Goal: Information Seeking & Learning: Check status

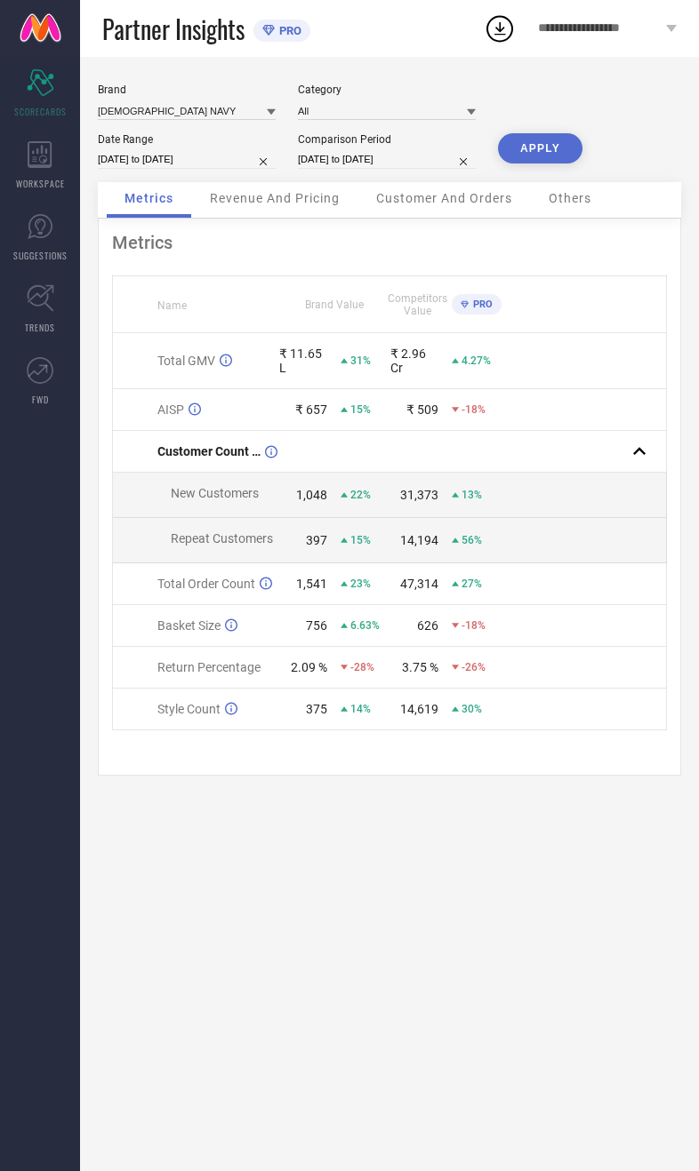
select select "8"
select select "2025"
select select "9"
select select "2025"
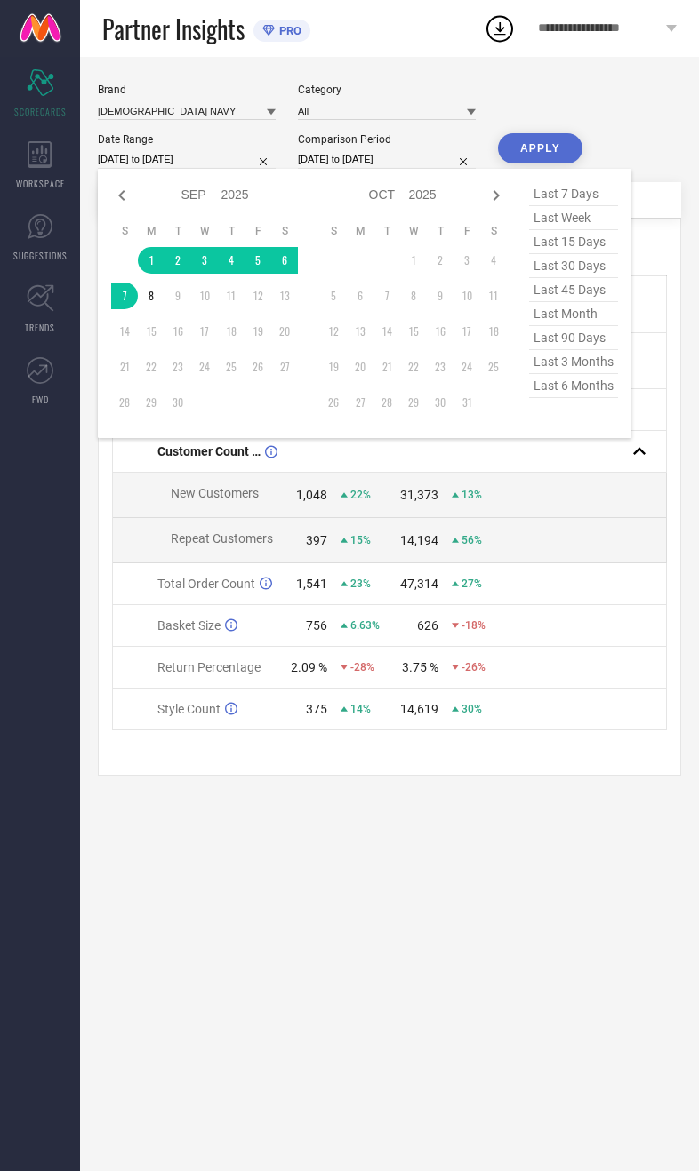
click at [163, 770] on div "Metrics Name Brand Value Competitors Value PRO Total GMV ₹ 11.65 L 31% ₹ 2.96 C…" at bounding box center [389, 497] width 583 height 557
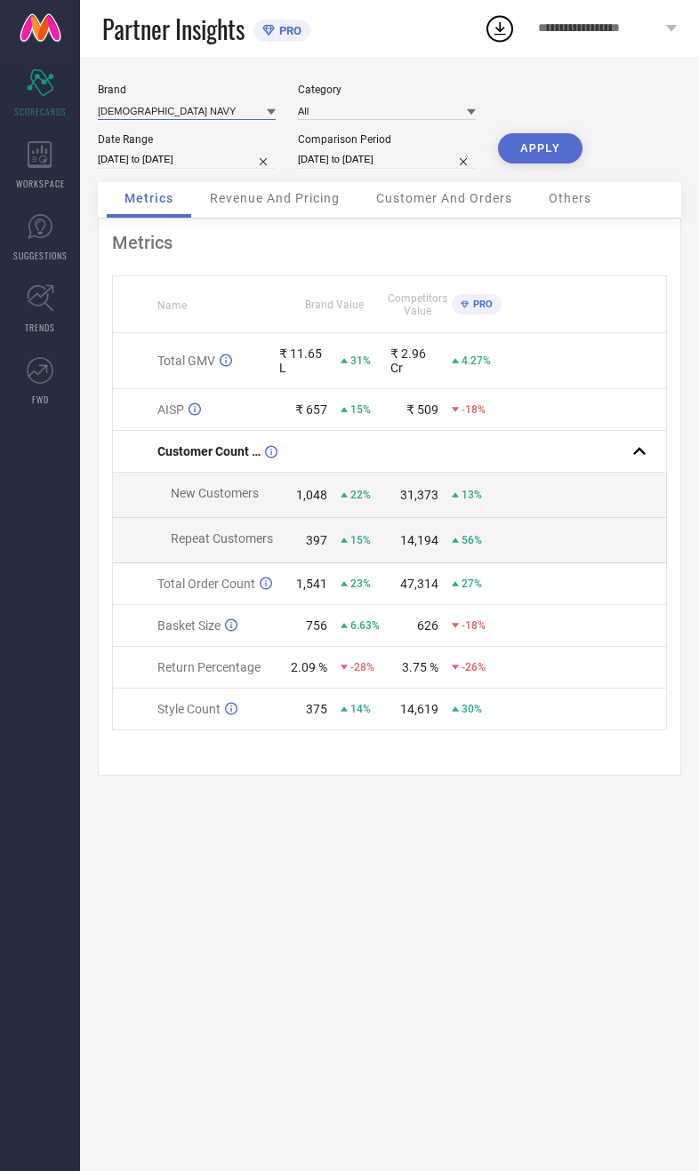
click at [184, 113] on input at bounding box center [187, 110] width 178 height 19
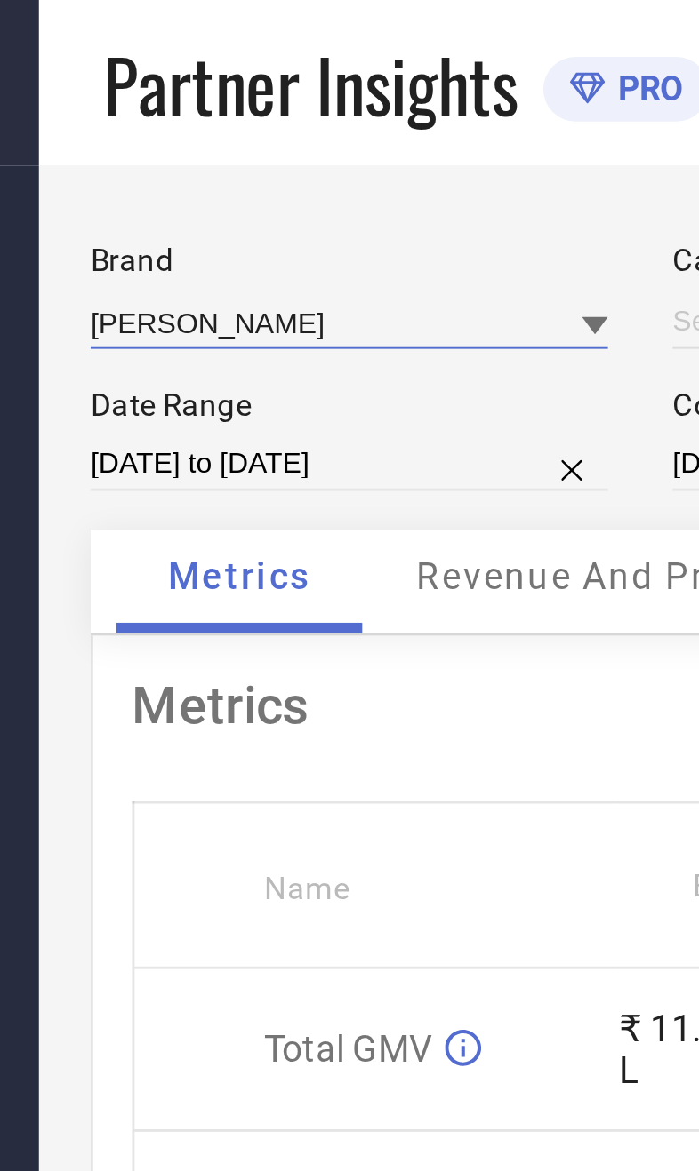
type input "All"
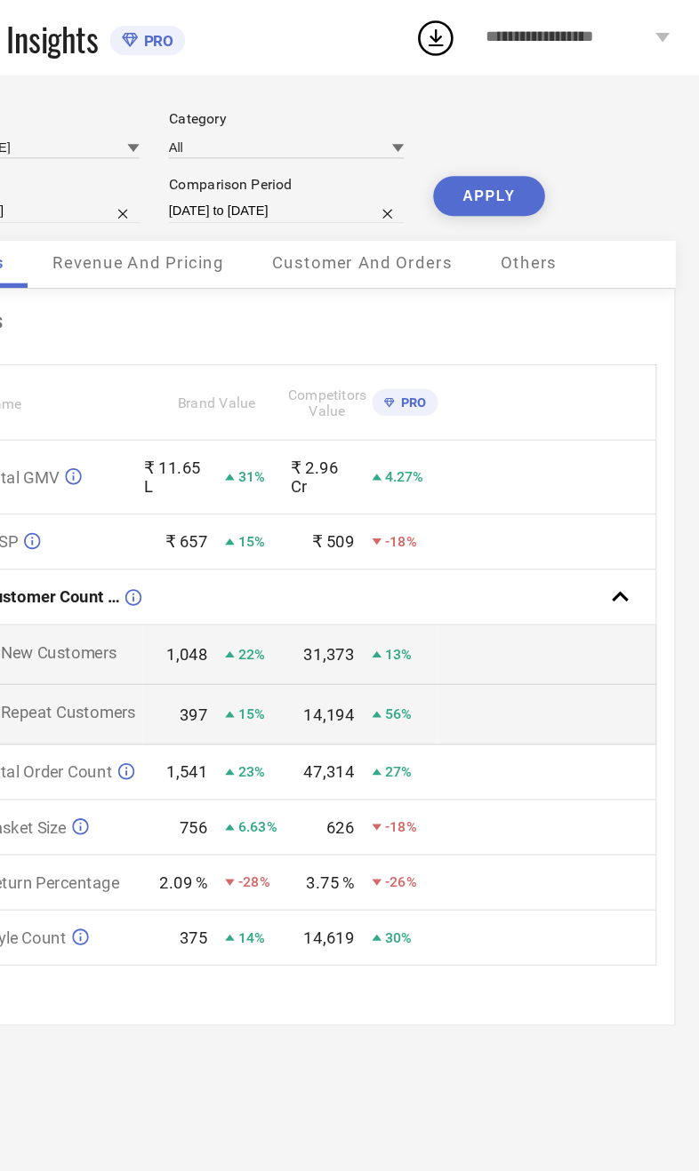
click at [498, 159] on button "APPLY" at bounding box center [540, 148] width 84 height 30
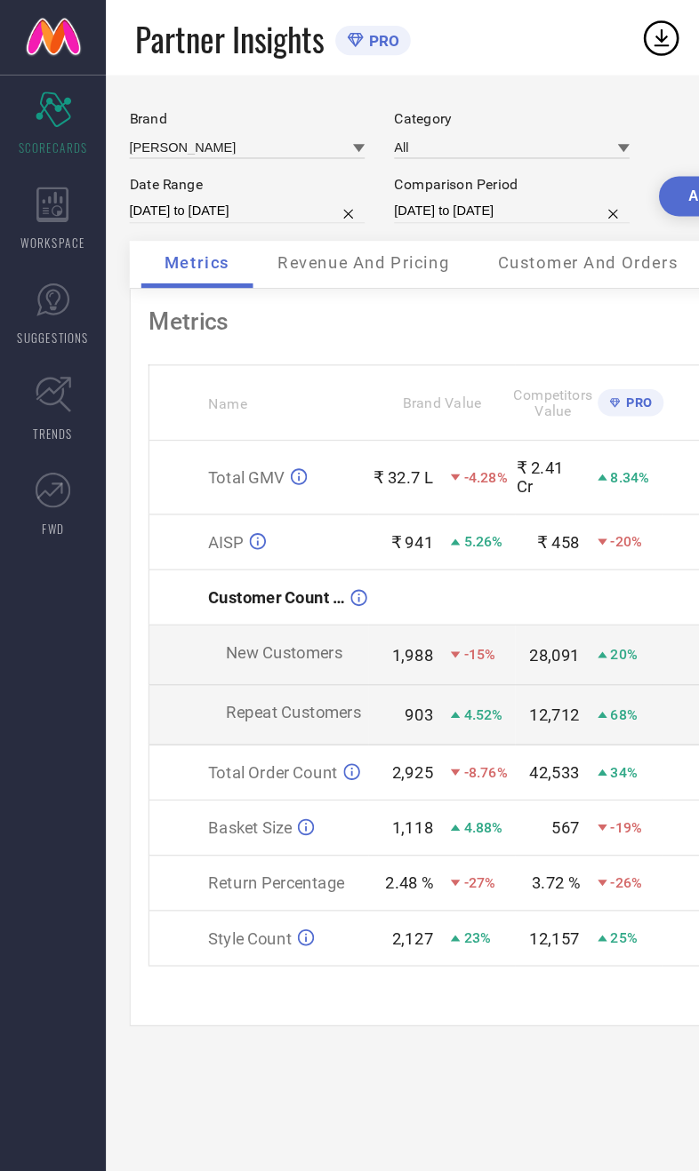
select select "8"
select select "2025"
select select "9"
select select "2025"
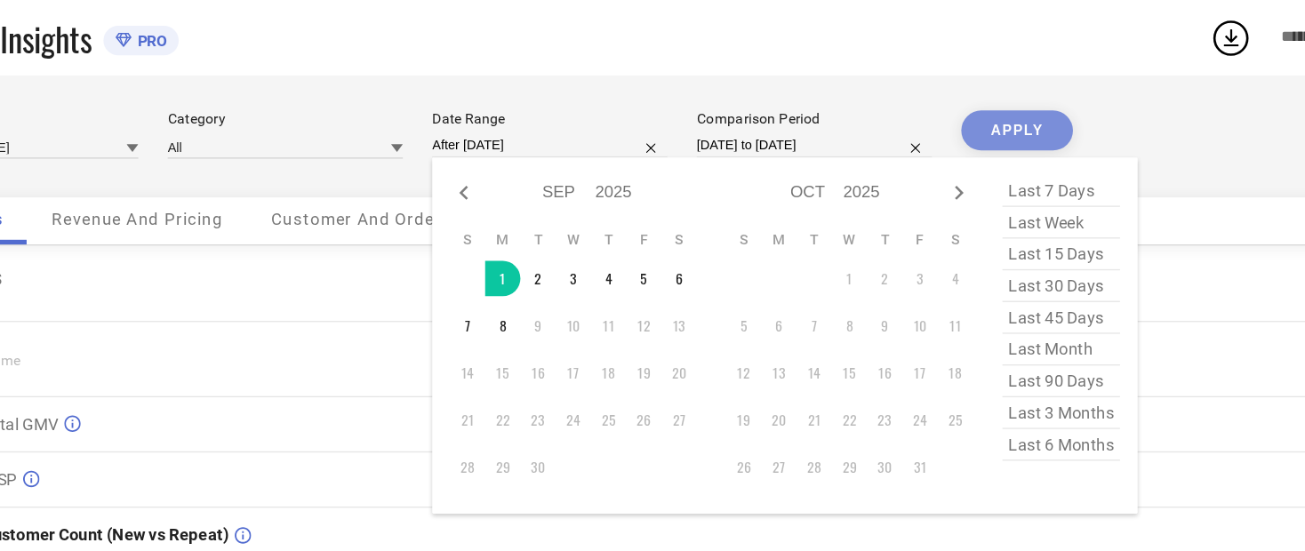
type input "[DATE] to [DATE]"
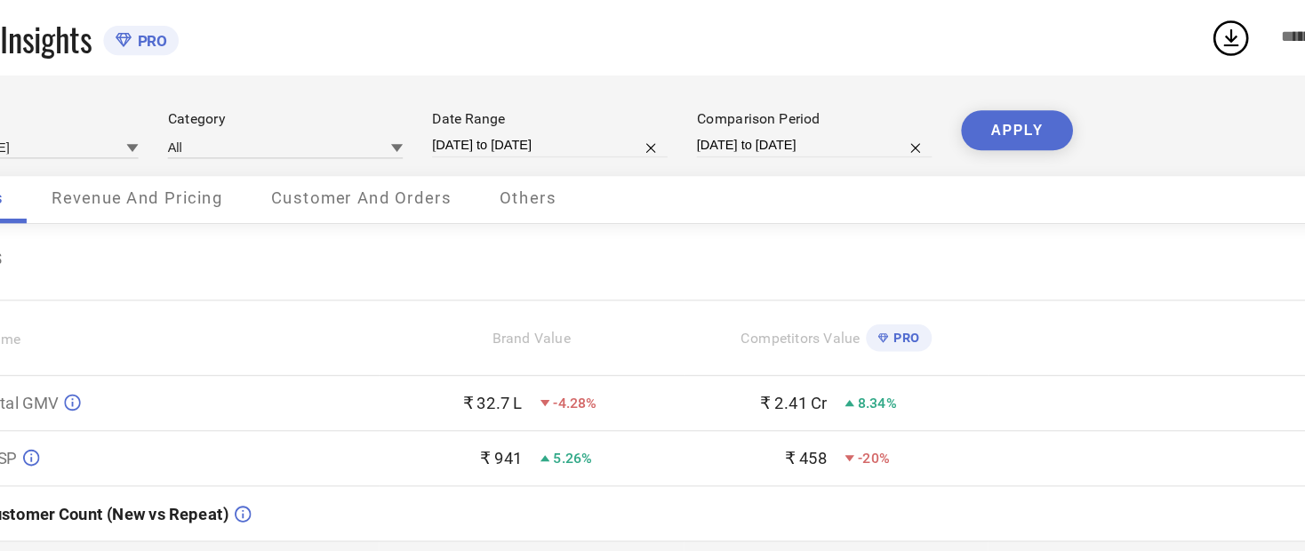
select select "8"
select select "2024"
select select "9"
select select "2024"
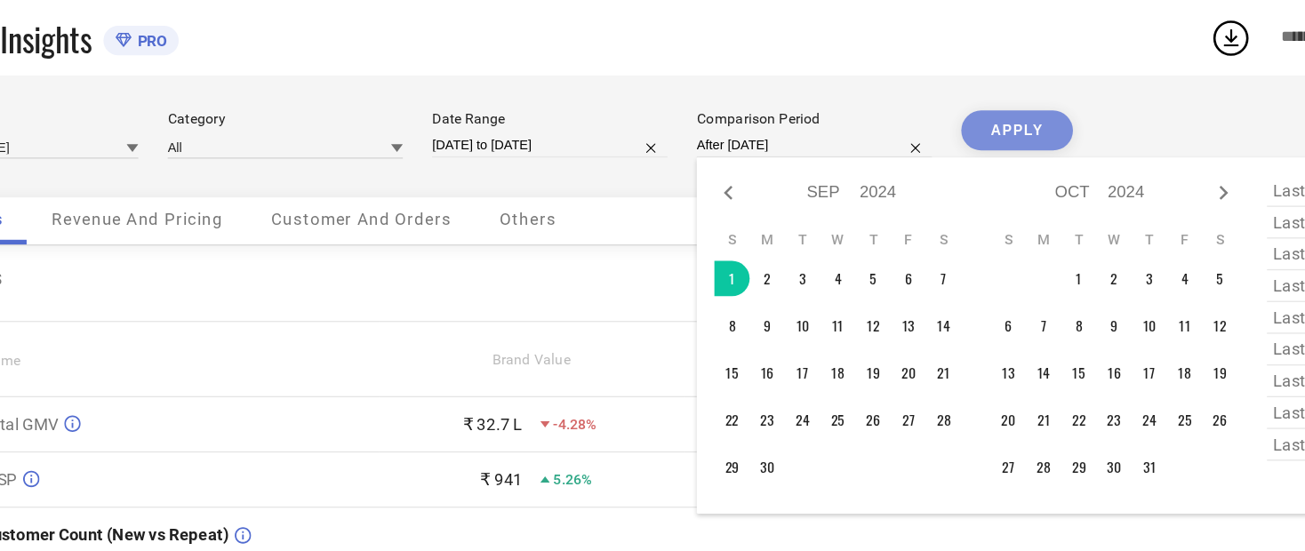
type input "[DATE] to [DATE]"
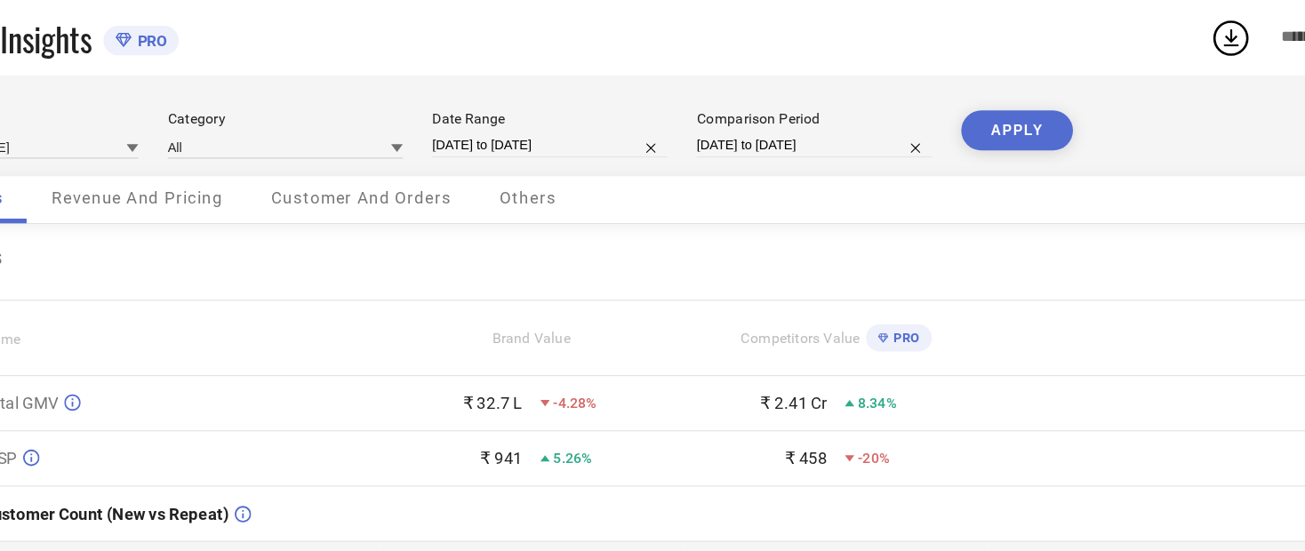
click at [698, 104] on button "APPLY" at bounding box center [944, 99] width 84 height 30
select select "8"
select select "2024"
select select "9"
select select "2024"
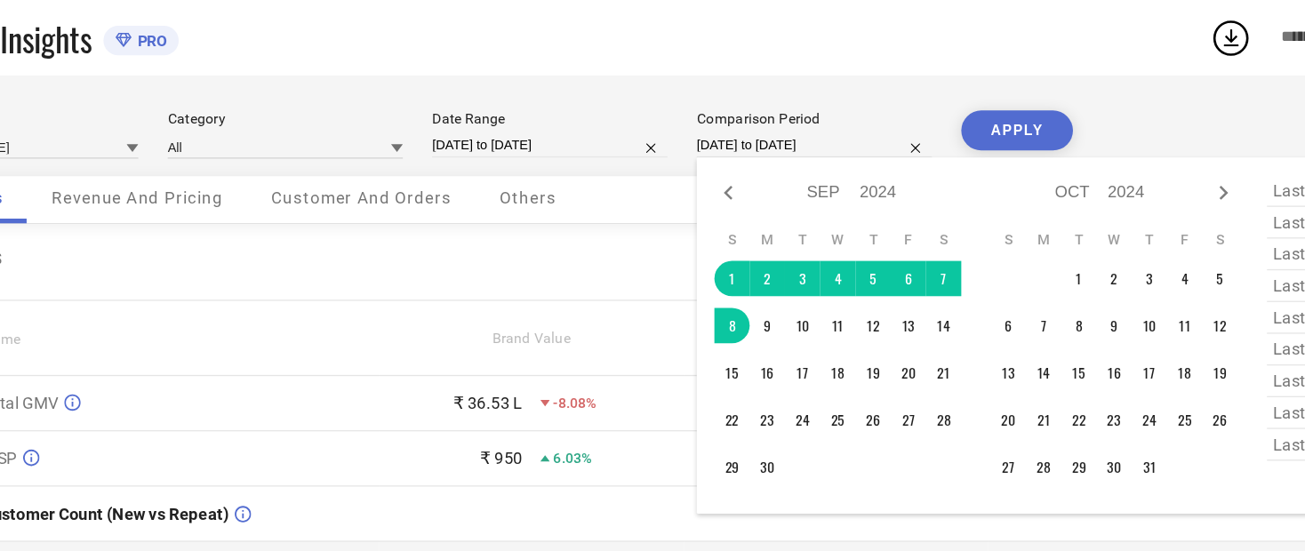
click at [698, 83] on div "[PERSON_NAME] Category All Date Range [DATE] to [DATE] Comparison Period [DATE]…" at bounding box center [692, 398] width 1225 height 683
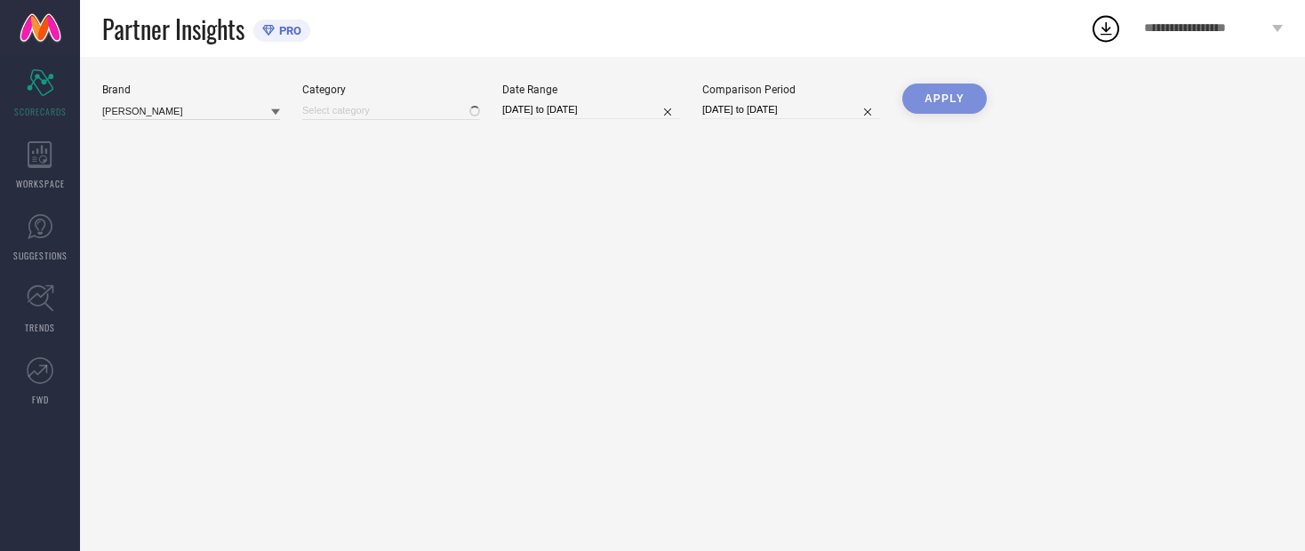
type input "All"
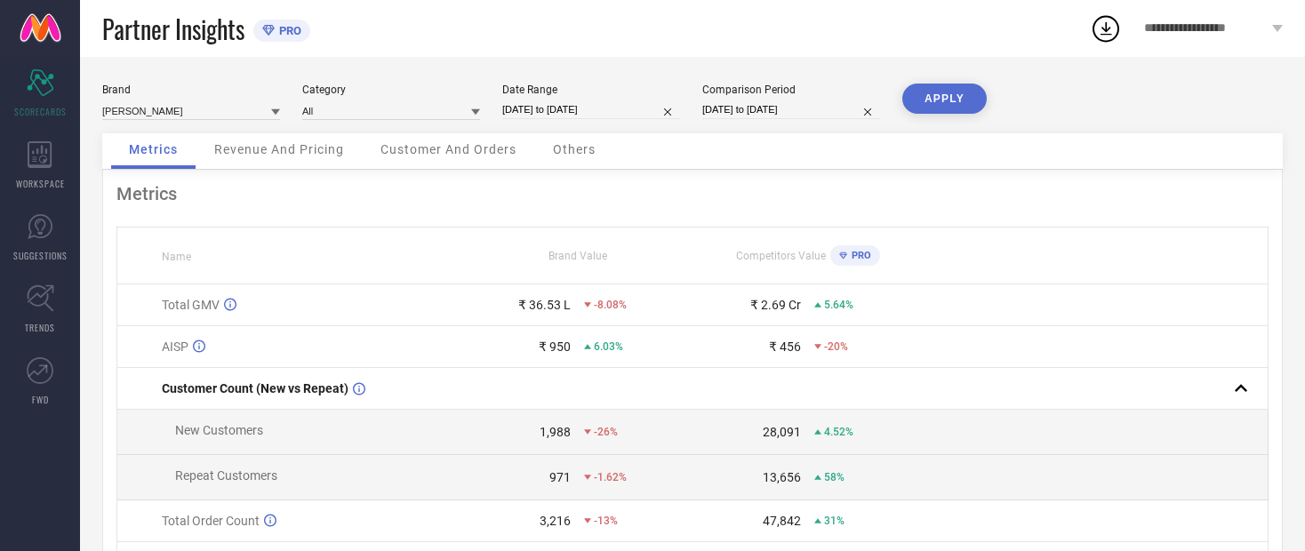
select select "8"
select select "2025"
select select "9"
select select "2025"
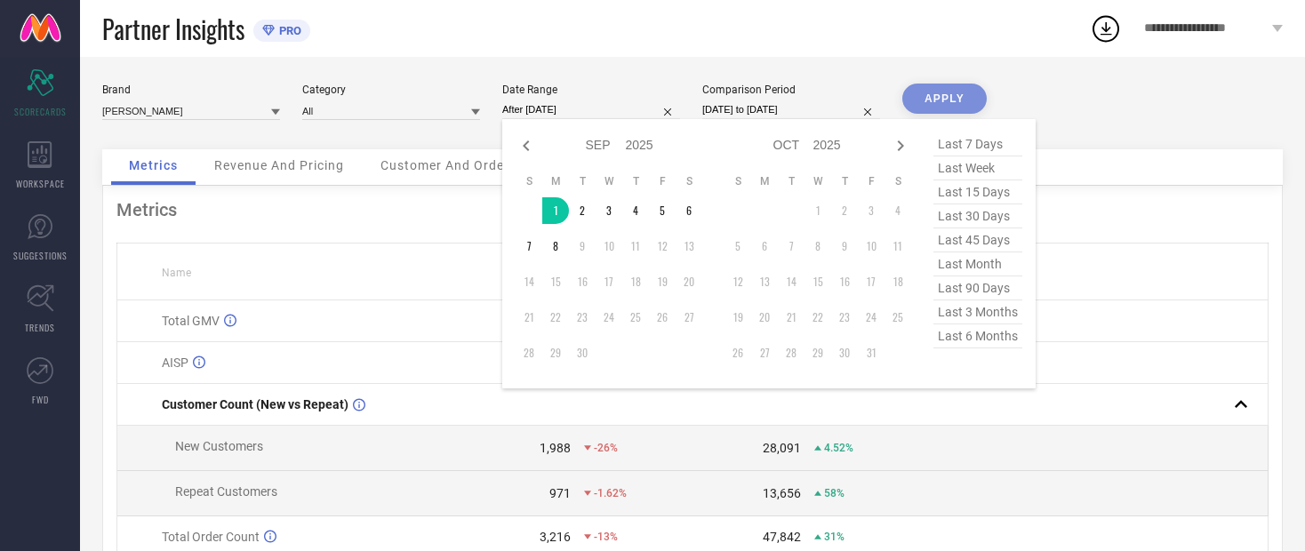
type input "[DATE] to [DATE]"
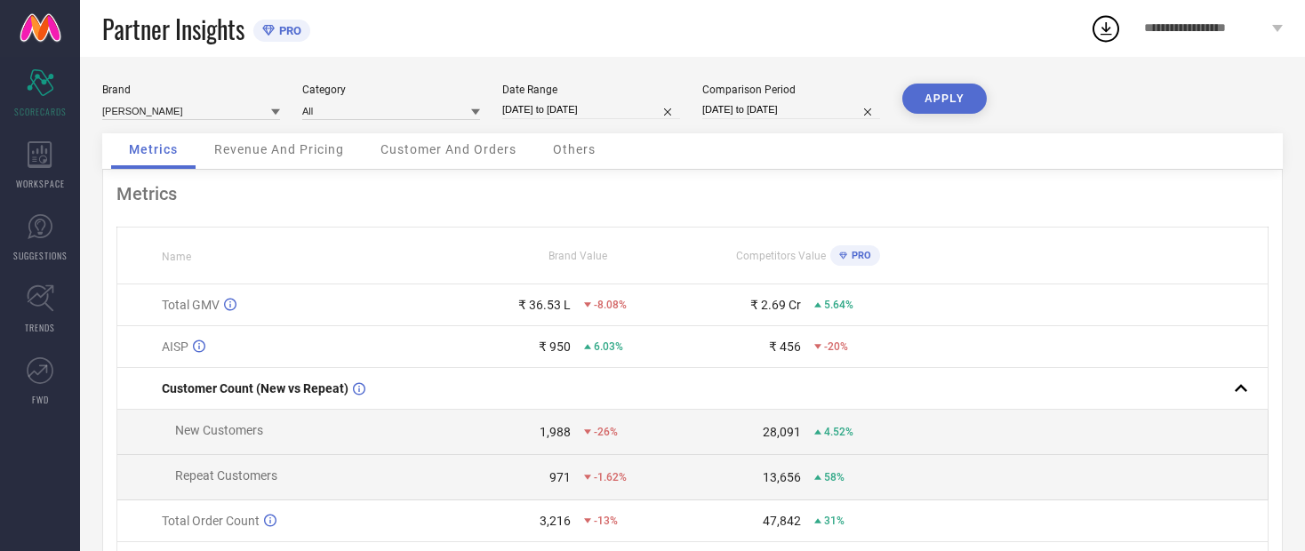
click at [957, 103] on button "APPLY" at bounding box center [944, 99] width 84 height 30
select select "8"
select select "2025"
select select "9"
select select "2025"
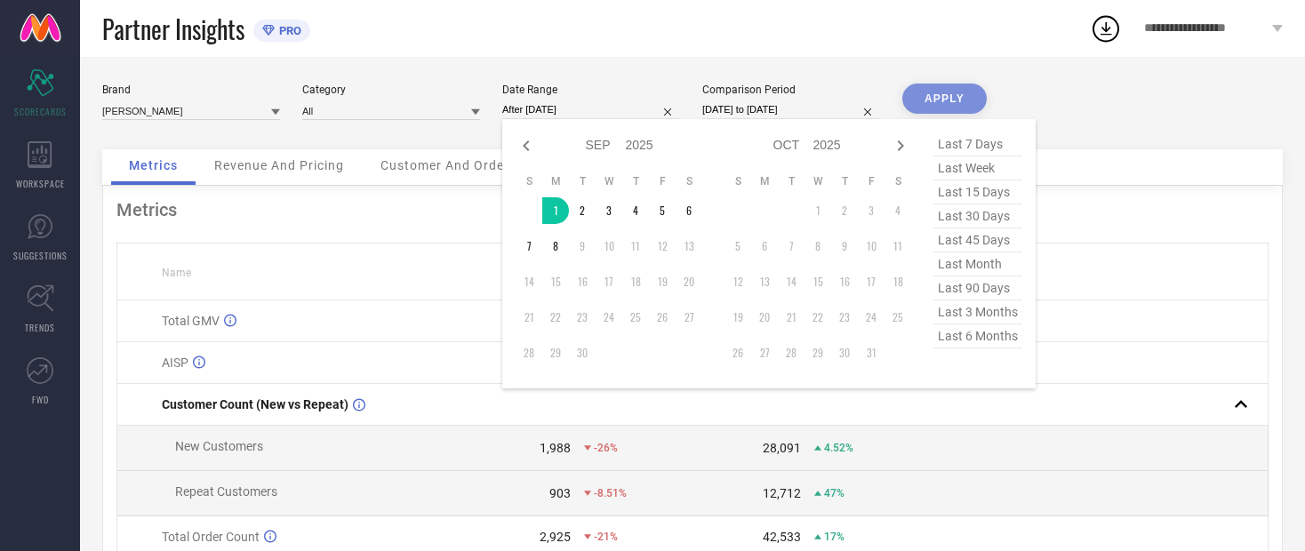
type input "[DATE] to [DATE]"
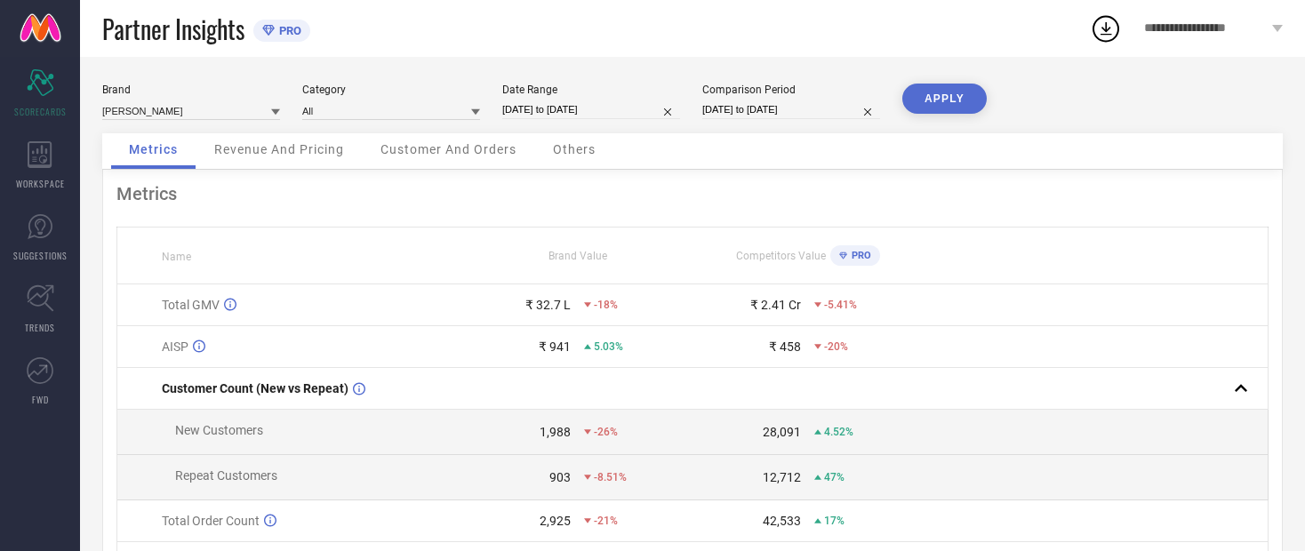
click at [952, 113] on button "APPLY" at bounding box center [944, 99] width 84 height 30
click at [153, 116] on input at bounding box center [191, 110] width 178 height 19
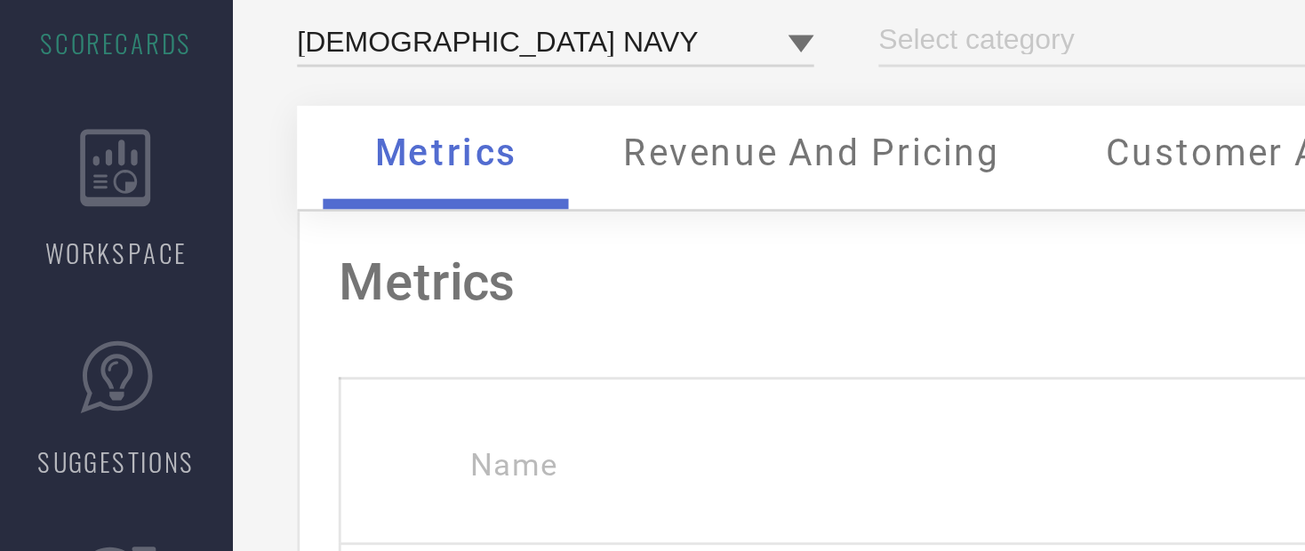
type input "All"
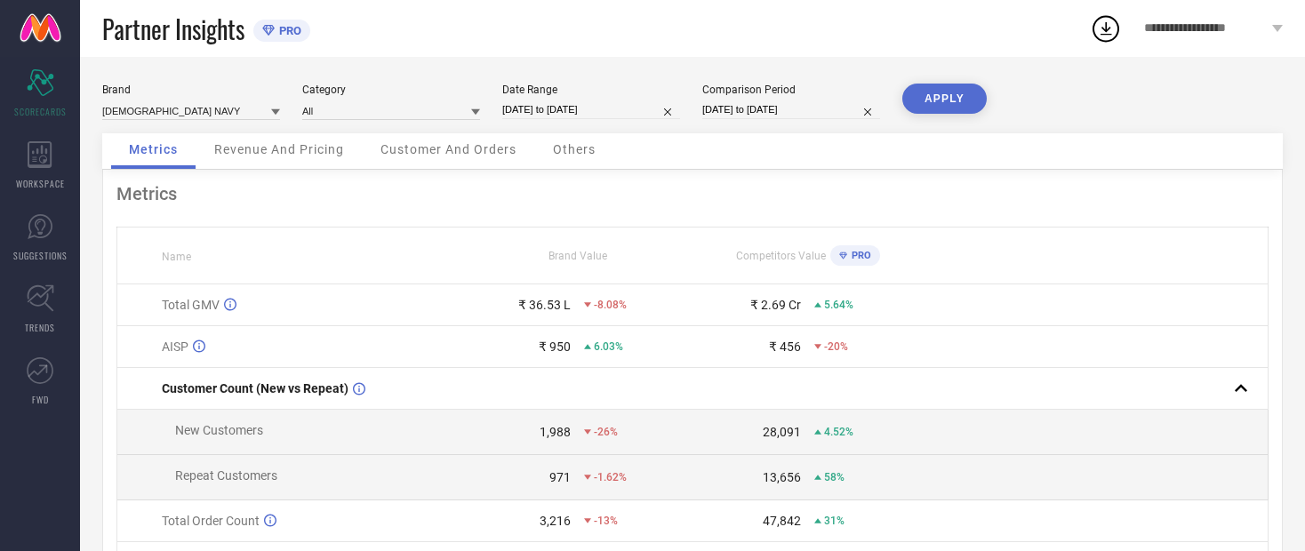
click at [961, 106] on button "APPLY" at bounding box center [944, 99] width 84 height 30
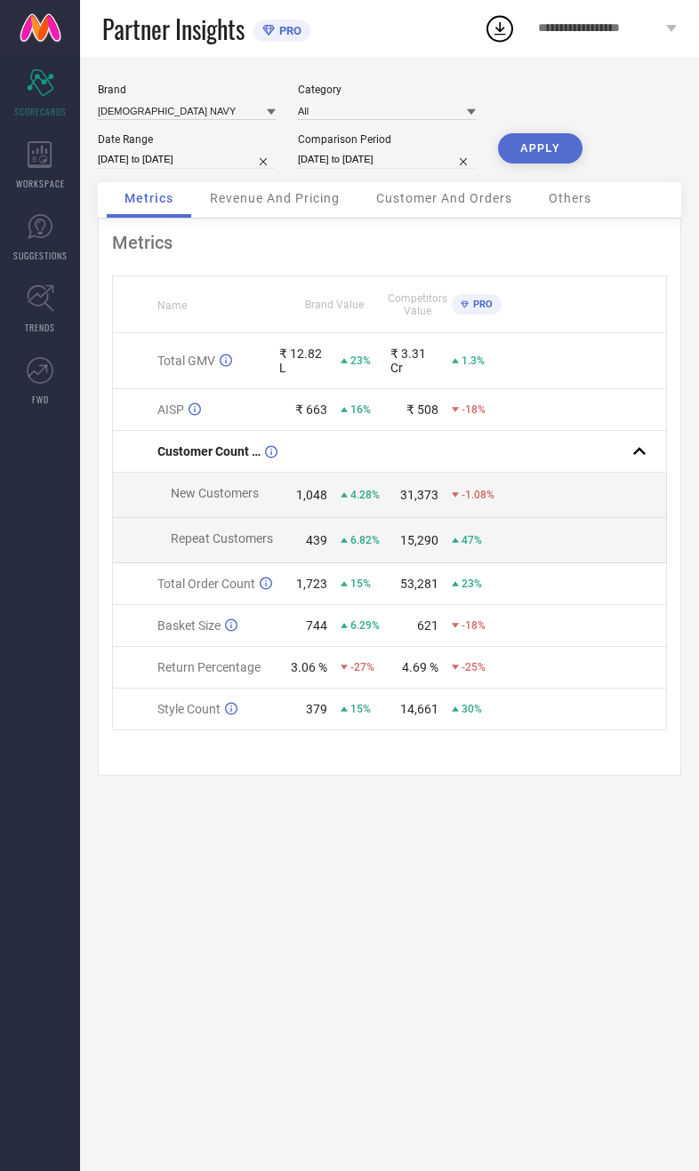
click at [319, 205] on span "Revenue And Pricing" at bounding box center [275, 198] width 130 height 14
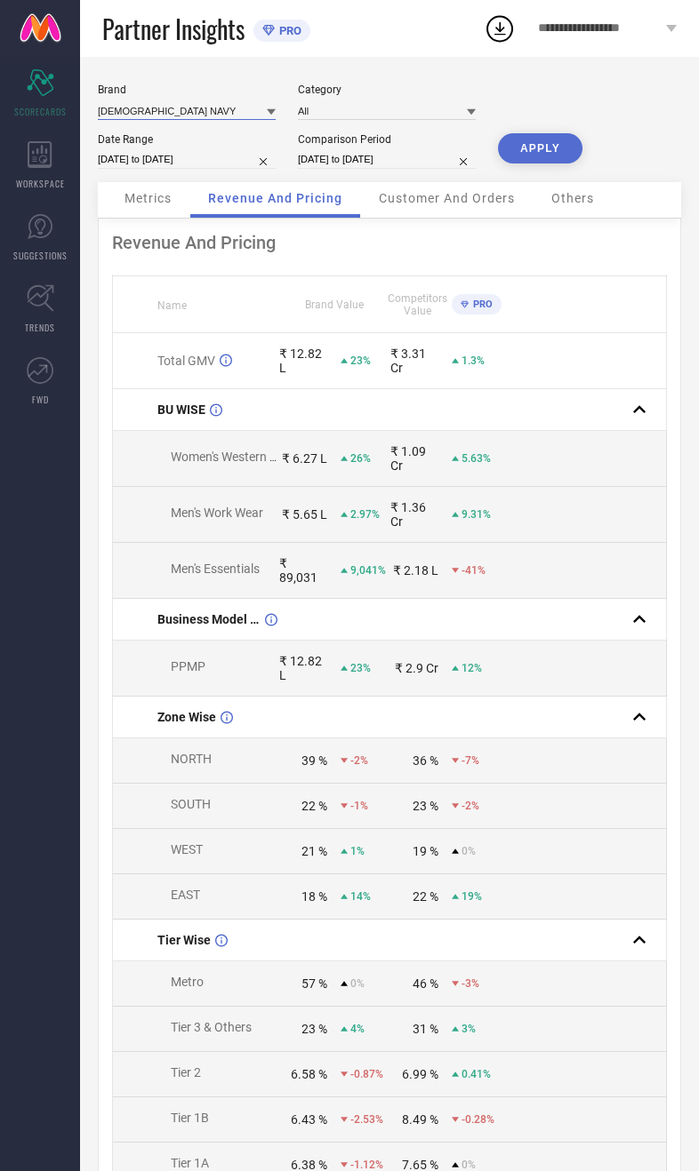
click at [129, 115] on input at bounding box center [187, 110] width 178 height 19
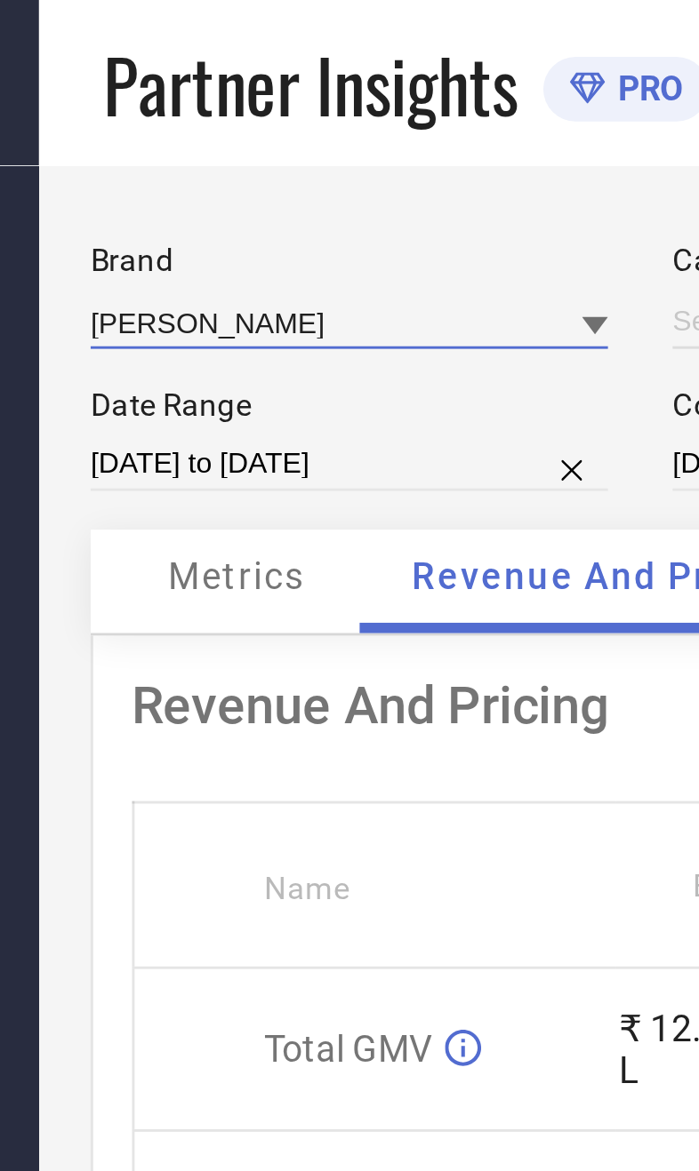
type input "All"
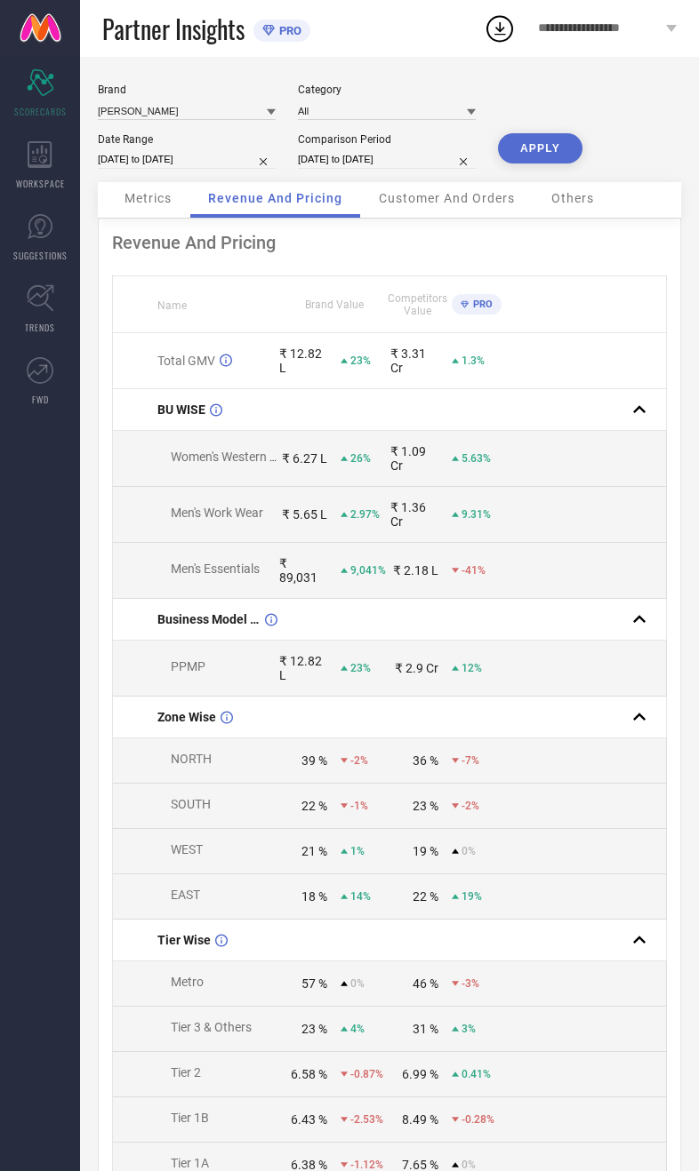
click at [582, 151] on button "APPLY" at bounding box center [540, 148] width 84 height 30
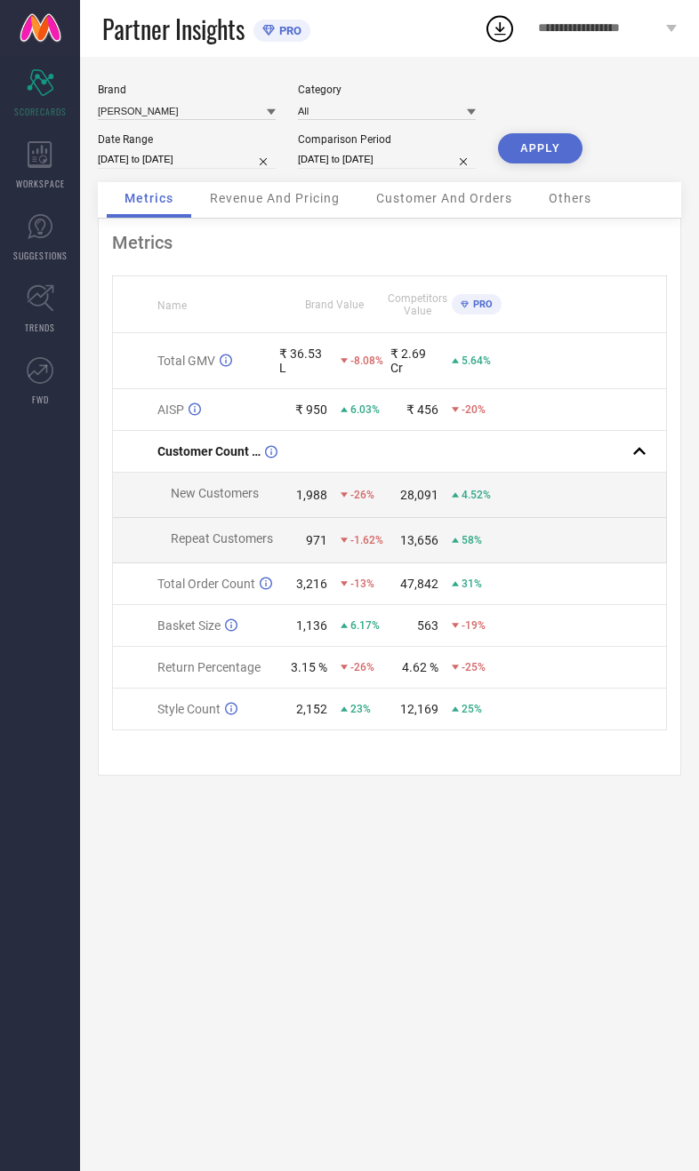
click at [305, 205] on span "Revenue And Pricing" at bounding box center [275, 198] width 130 height 14
